Goal: Navigation & Orientation: Find specific page/section

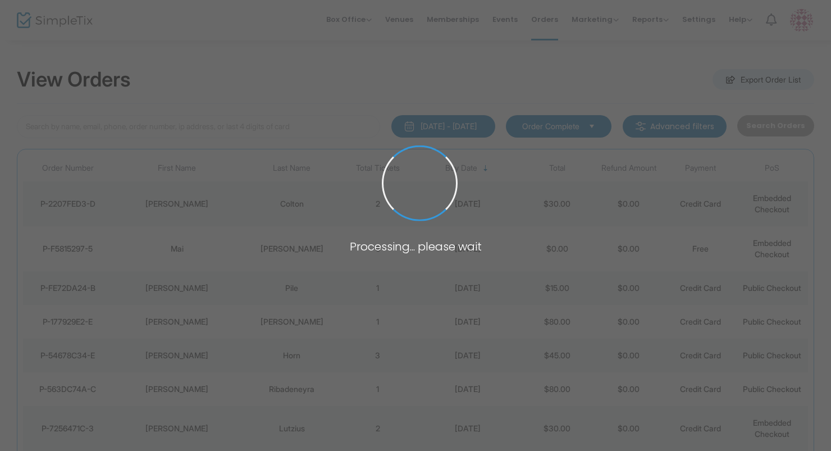
scroll to position [34, 0]
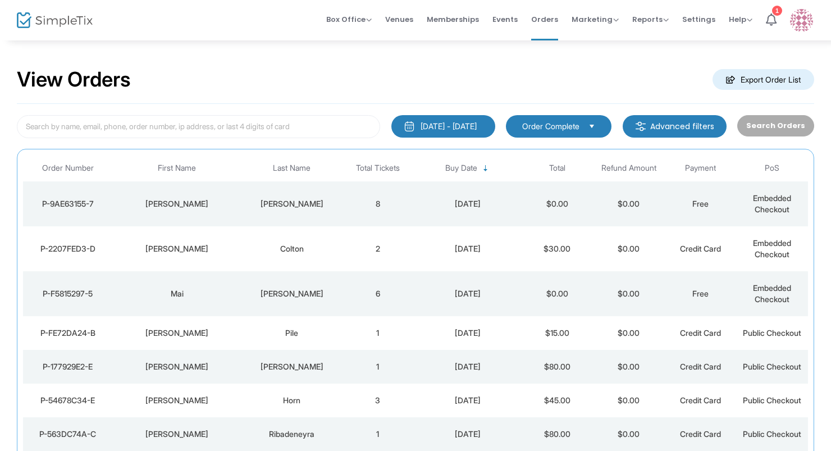
click at [306, 197] on td "[PERSON_NAME]" at bounding box center [291, 203] width 100 height 45
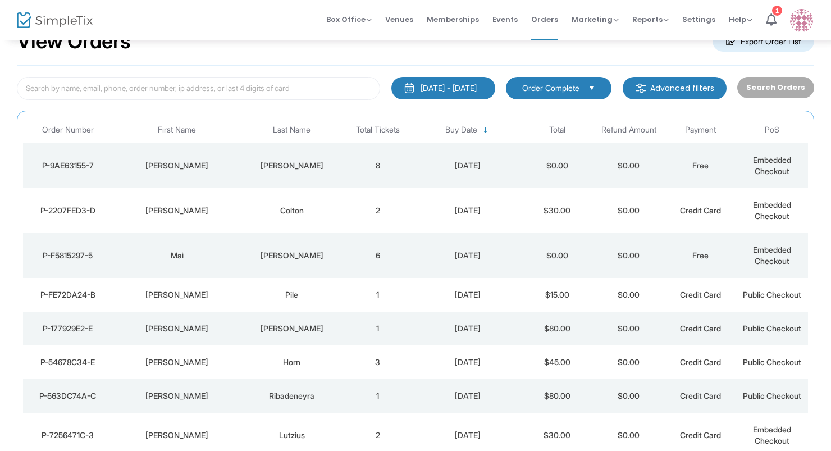
scroll to position [45, 0]
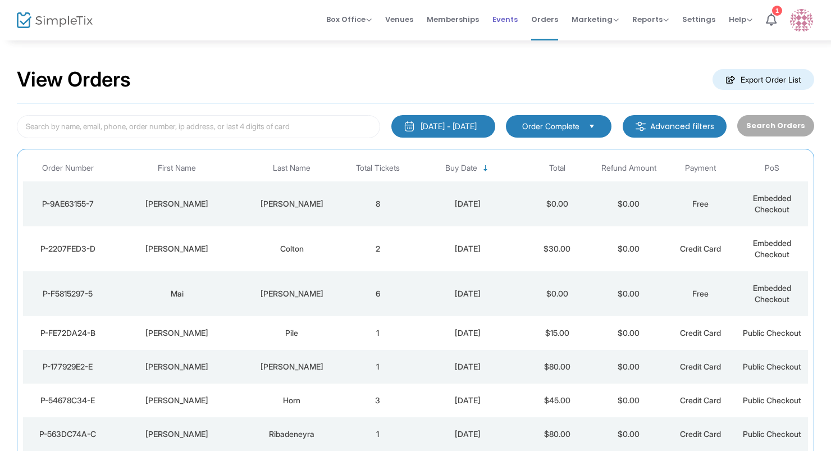
click at [505, 17] on span "Events" at bounding box center [504, 19] width 25 height 29
